Goal: Navigation & Orientation: Find specific page/section

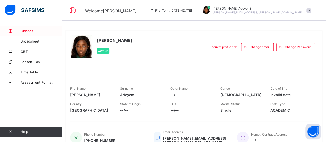
click at [24, 29] on span "Classes" at bounding box center [41, 31] width 41 height 4
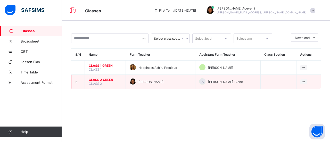
click at [114, 81] on td "CLASS 2 GREEN CLASS 2" at bounding box center [105, 82] width 41 height 14
click at [107, 79] on span "CLASS 2 GREEN" at bounding box center [105, 80] width 33 height 4
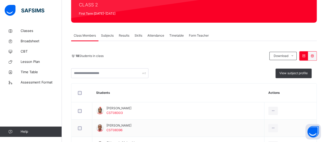
scroll to position [64, 0]
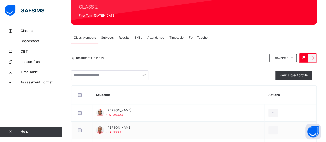
click at [180, 39] on span "Timetable" at bounding box center [176, 37] width 14 height 5
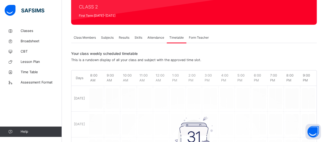
click at [160, 40] on div "Attendance" at bounding box center [156, 37] width 22 height 10
